Goal: Check status: Check status

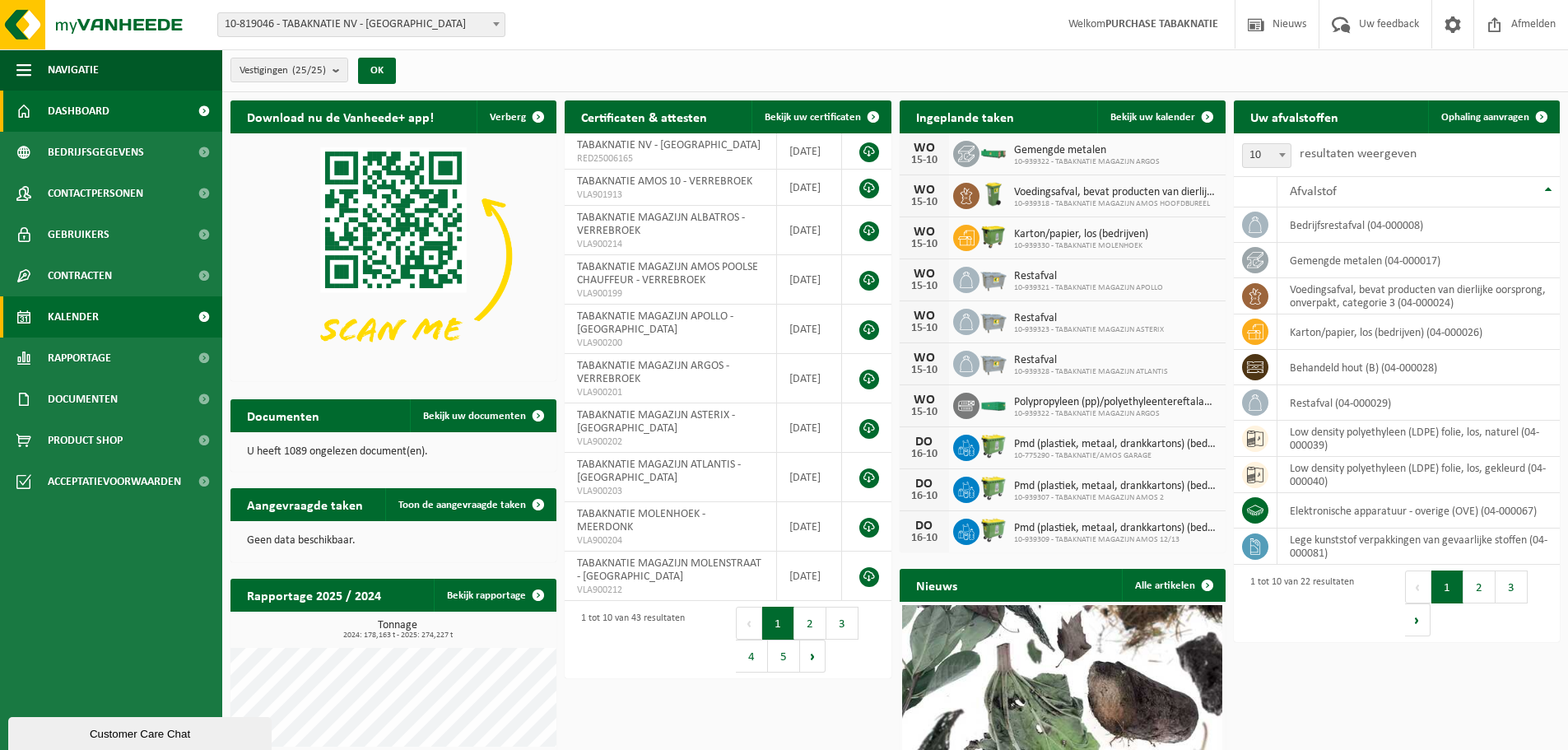
click at [97, 313] on span "Kalender" at bounding box center [72, 317] width 51 height 41
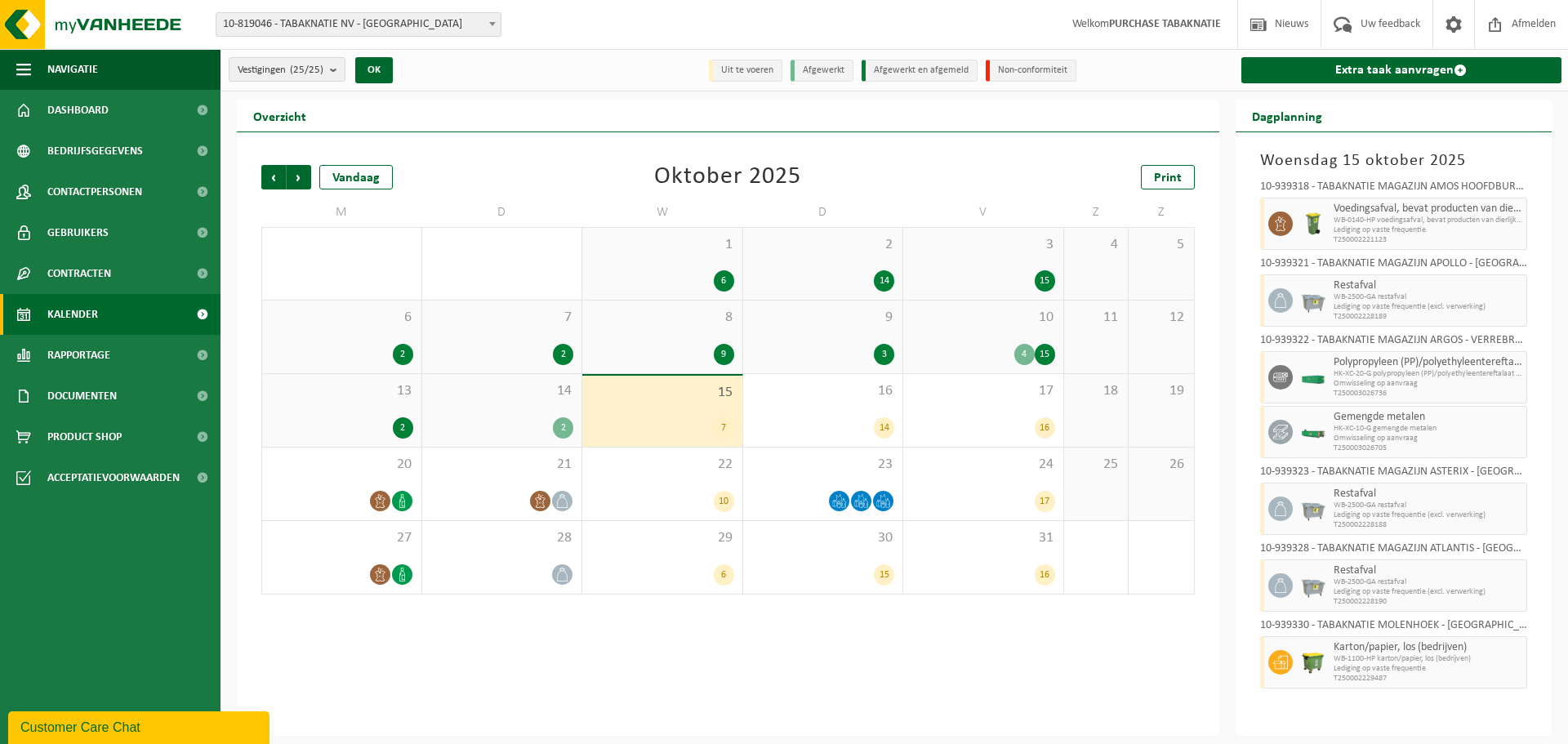
click at [350, 19] on span "10-819046 - TABAKNATIE NV - [GEOGRAPHIC_DATA]" at bounding box center [359, 25] width 284 height 23
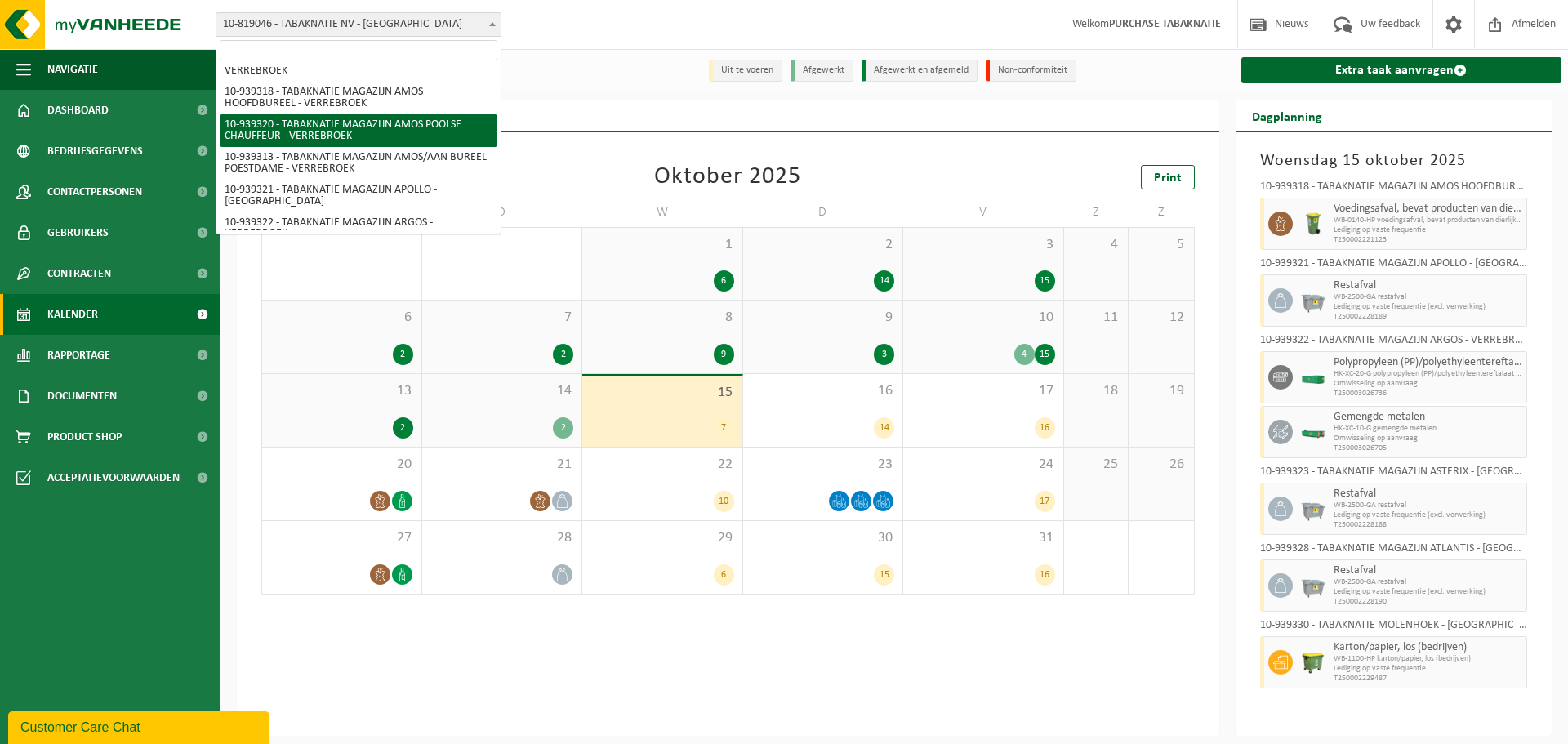
scroll to position [490, 0]
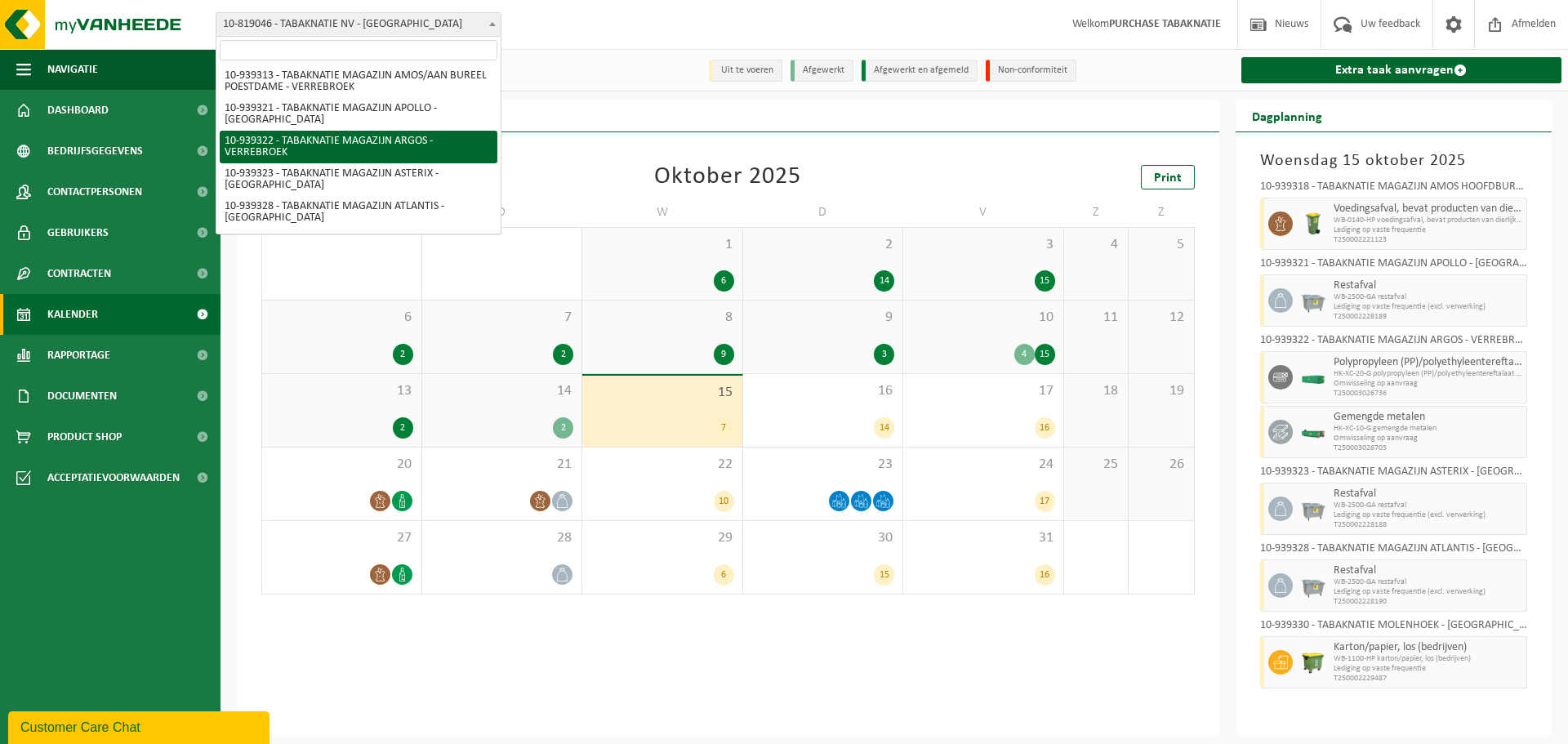
select select "138349"
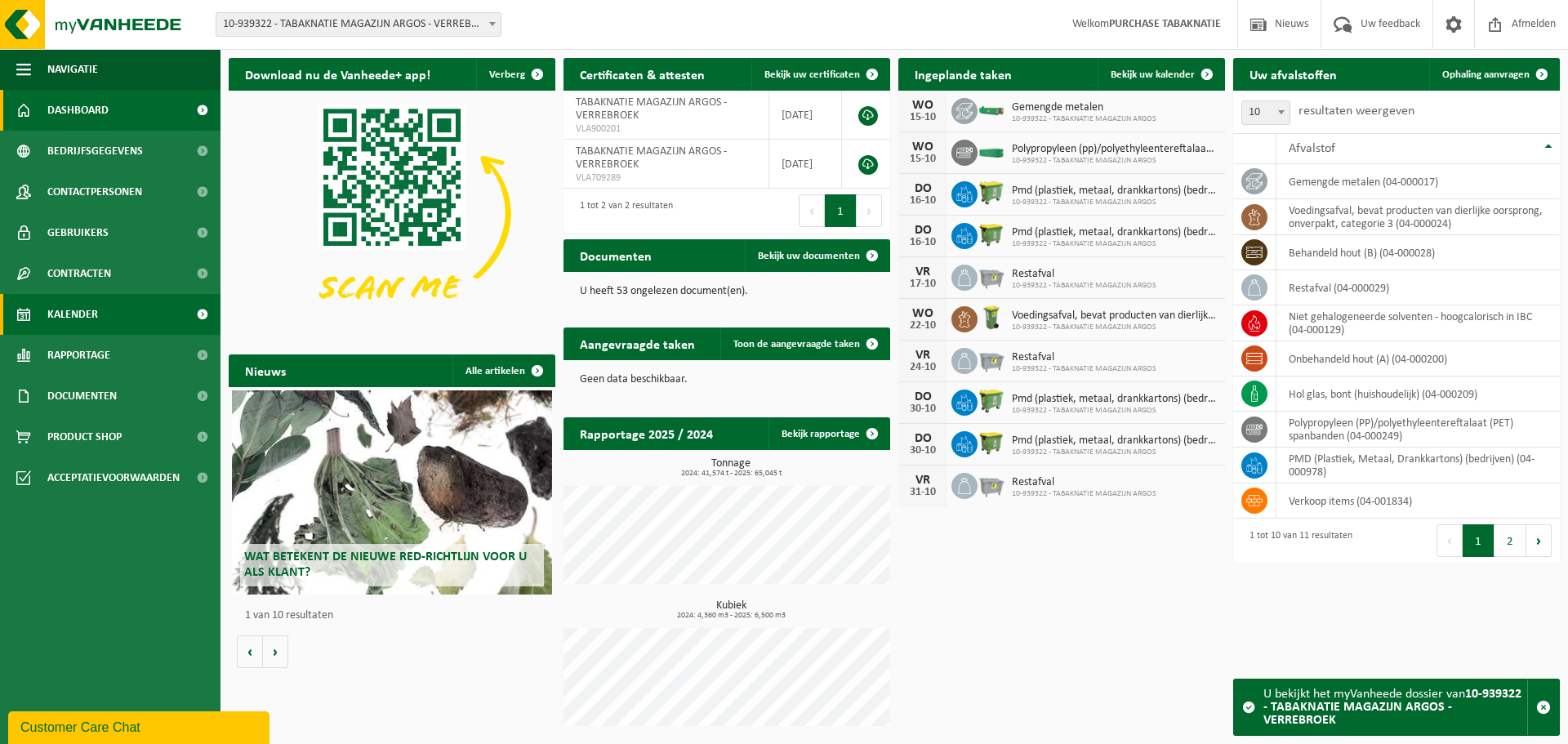
click at [76, 312] on span "Kalender" at bounding box center [72, 314] width 51 height 41
